Goal: Transaction & Acquisition: Subscribe to service/newsletter

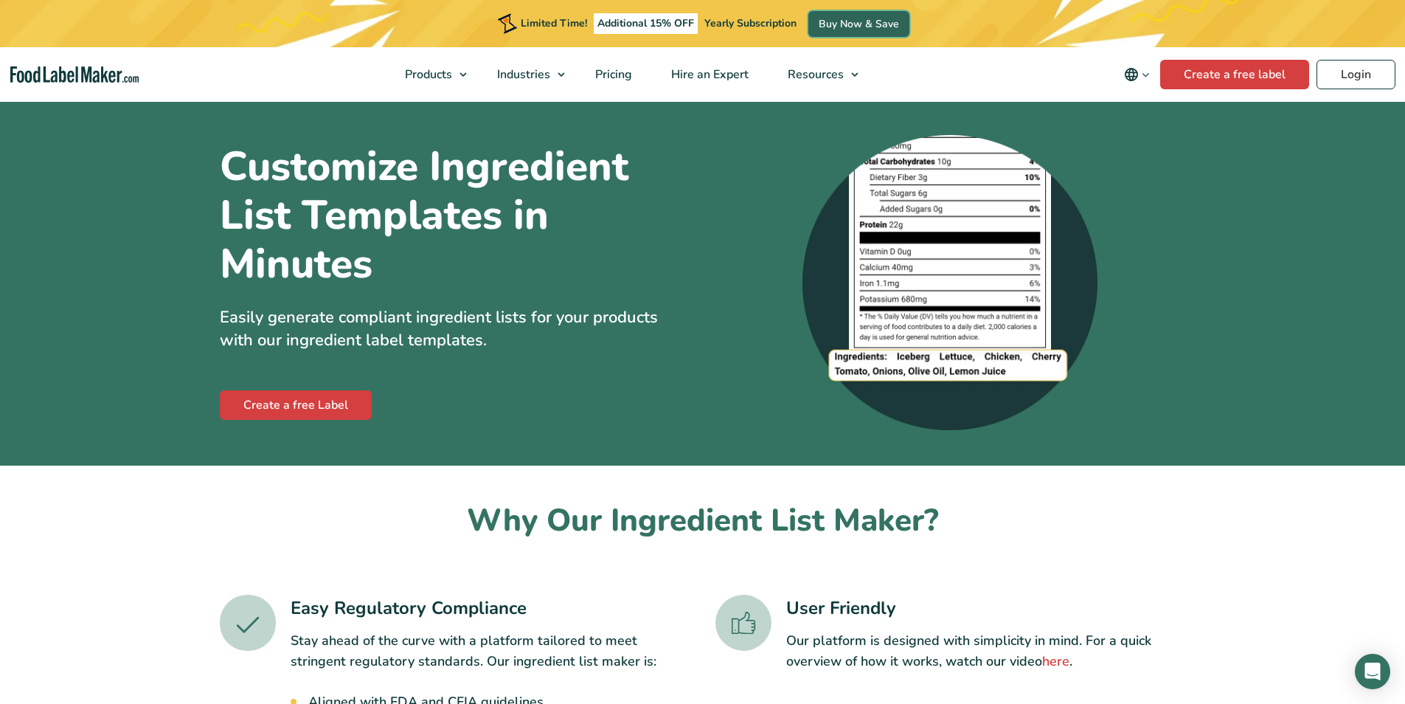
click at [869, 30] on link "Buy Now & Save" at bounding box center [858, 24] width 101 height 26
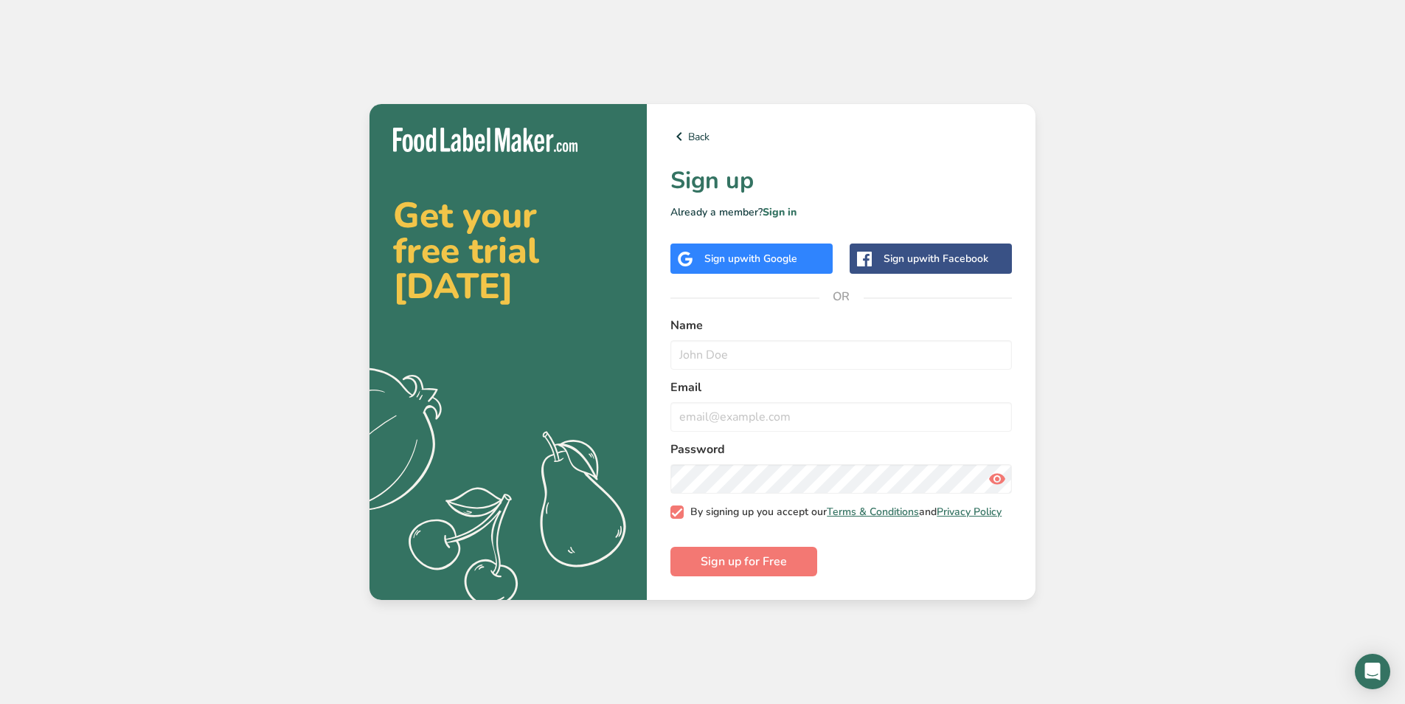
click at [864, 519] on span "By signing up you accept our Terms & Conditions and Privacy Policy" at bounding box center [843, 511] width 319 height 13
click at [680, 516] on input "By signing up you accept our Terms & Conditions and Privacy Policy" at bounding box center [676, 512] width 10 height 10
checkbox input "false"
